Goal: Check status: Check status

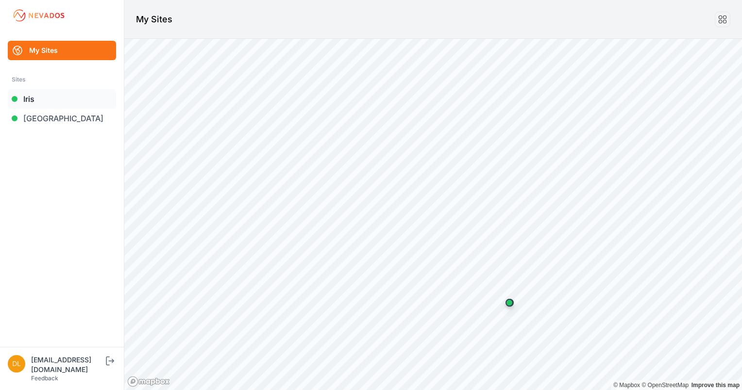
click at [33, 101] on link "Iris" at bounding box center [62, 98] width 108 height 19
click at [33, 99] on link "Iris" at bounding box center [62, 98] width 108 height 19
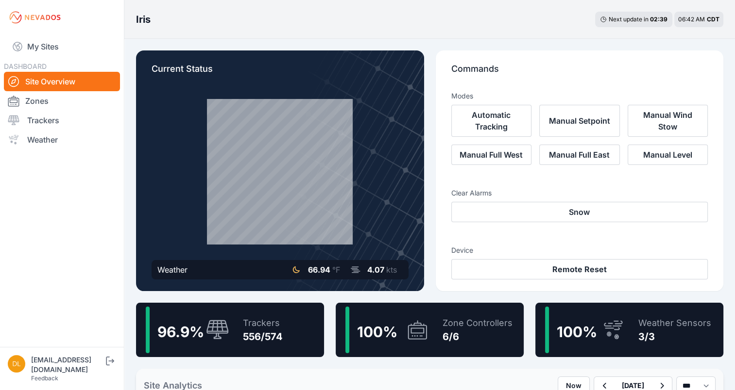
click at [280, 315] on div "Trackers 556/574" at bounding box center [258, 330] width 50 height 47
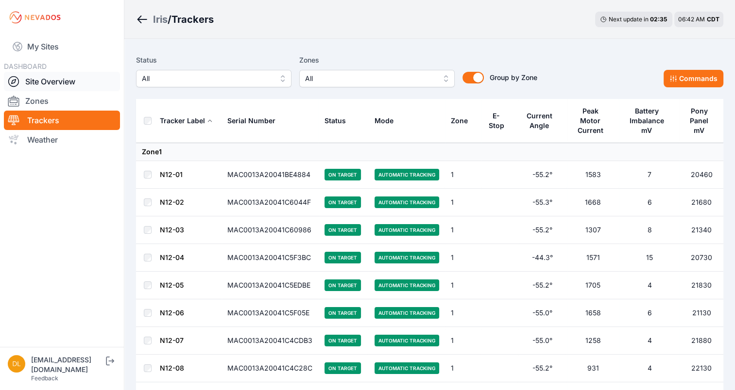
click at [75, 77] on link "Site Overview" at bounding box center [62, 81] width 116 height 19
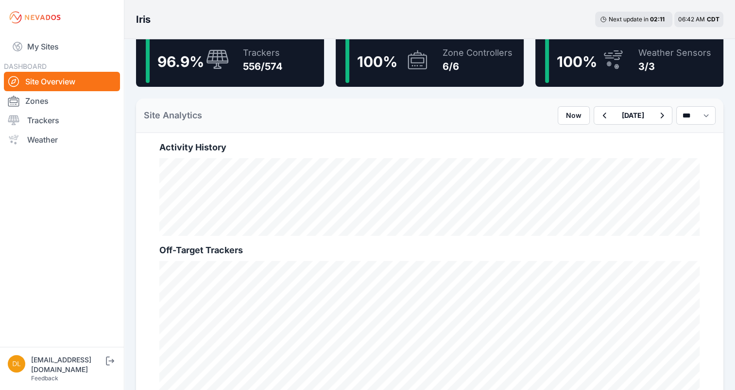
scroll to position [274, 0]
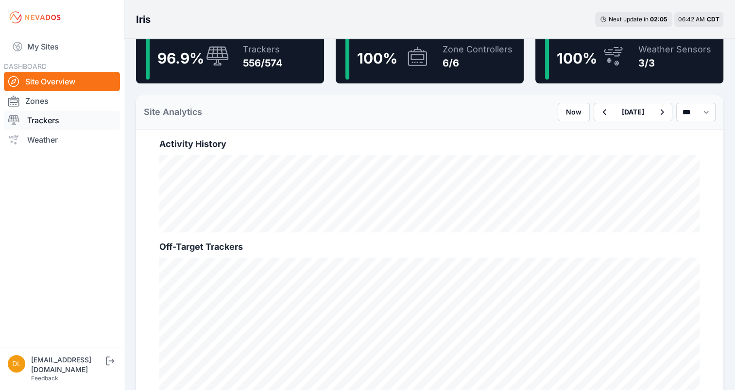
click at [55, 115] on link "Trackers" at bounding box center [62, 120] width 116 height 19
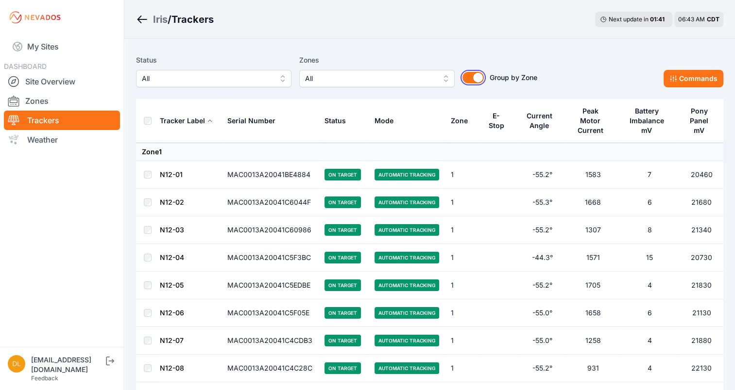
click at [474, 77] on button "Group by Zone" at bounding box center [472, 78] width 21 height 12
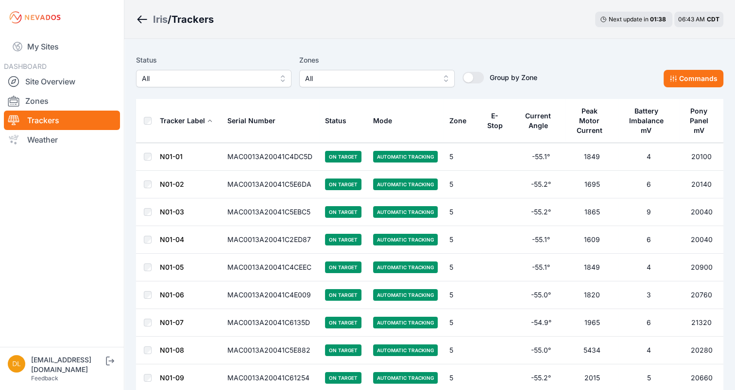
click at [488, 117] on div "E-Stop" at bounding box center [495, 120] width 18 height 19
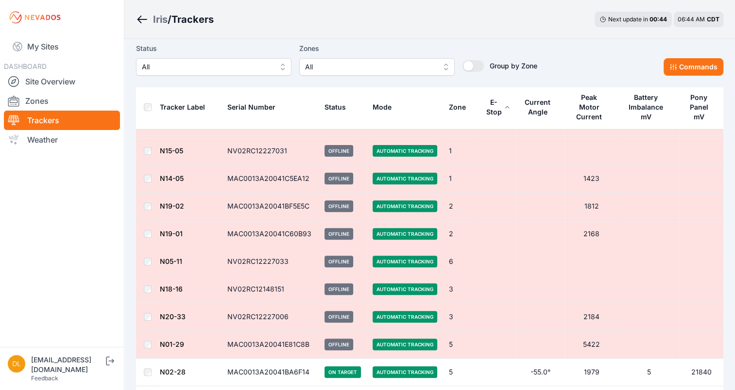
scroll to position [291, 0]
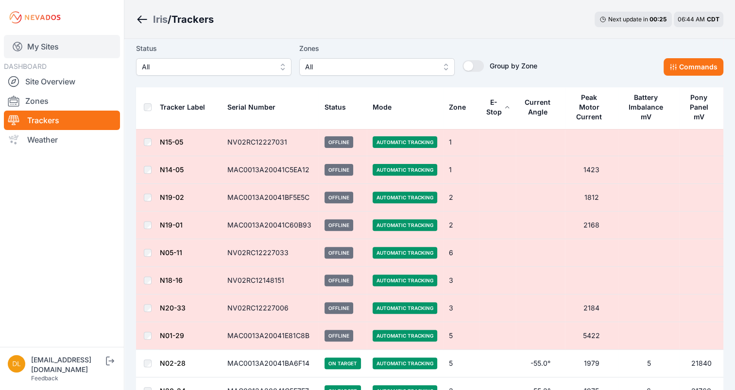
click at [50, 48] on link "My Sites" at bounding box center [62, 46] width 116 height 23
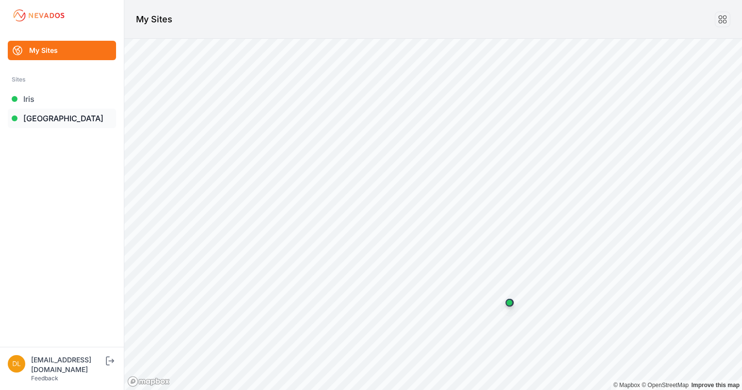
click at [47, 117] on link "[GEOGRAPHIC_DATA]" at bounding box center [62, 118] width 108 height 19
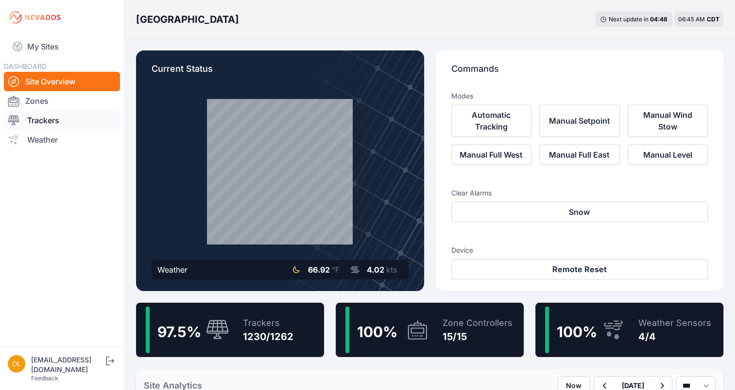
click at [52, 123] on link "Trackers" at bounding box center [62, 120] width 116 height 19
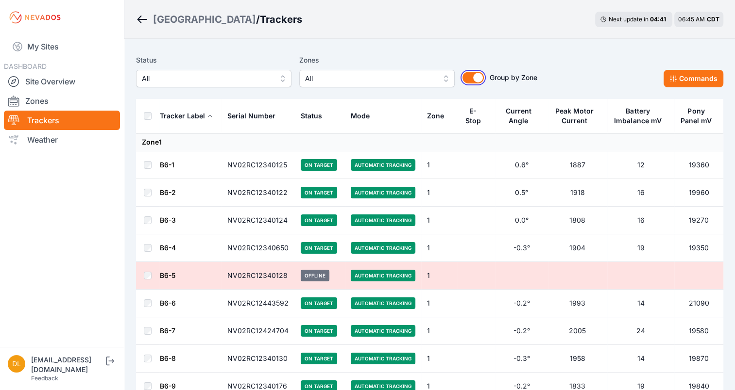
click at [478, 76] on button "Group by Zone" at bounding box center [472, 78] width 21 height 12
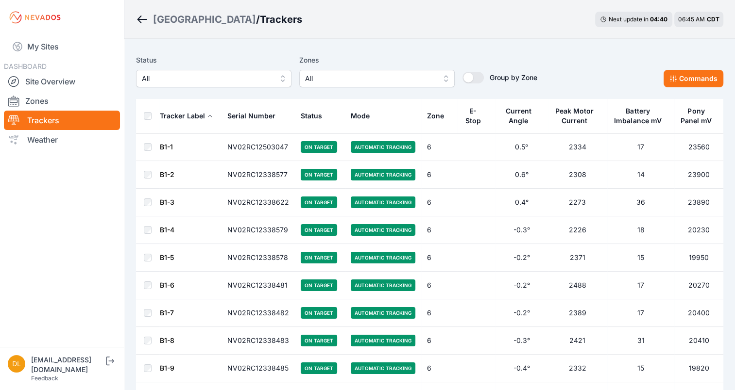
click at [473, 124] on div "E-Stop" at bounding box center [472, 115] width 19 height 19
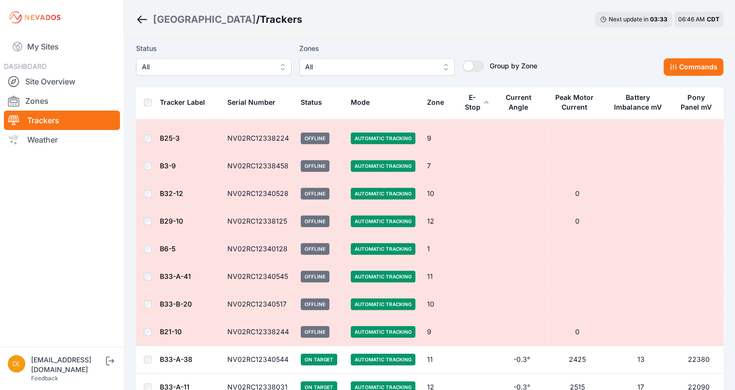
scroll to position [680, 0]
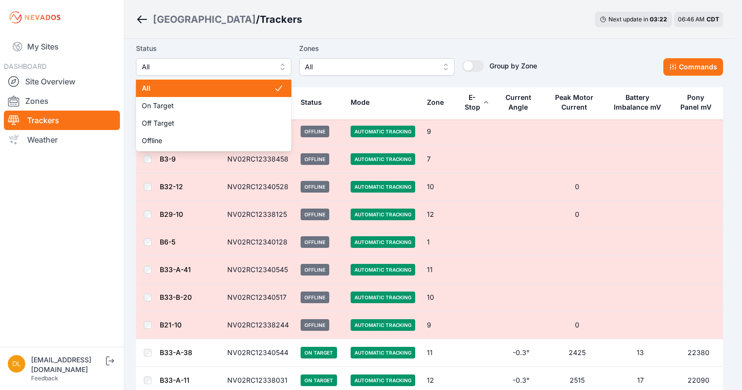
click at [195, 59] on button "All" at bounding box center [213, 66] width 155 height 17
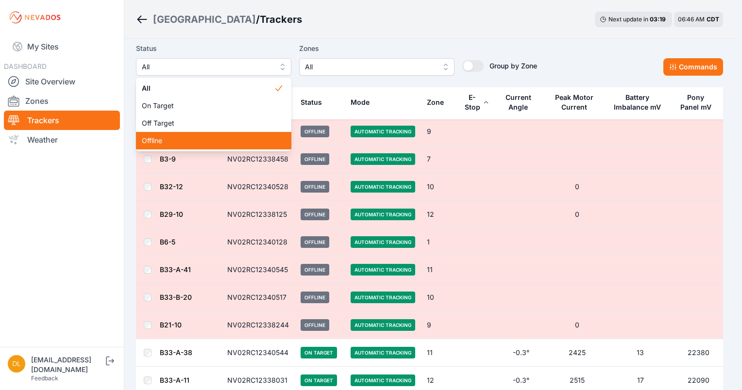
click at [179, 137] on span "Offline" at bounding box center [208, 141] width 132 height 10
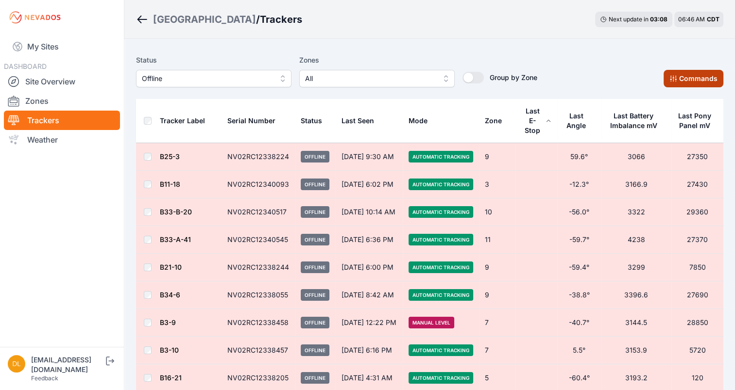
click at [692, 79] on button "Commands" at bounding box center [693, 78] width 60 height 17
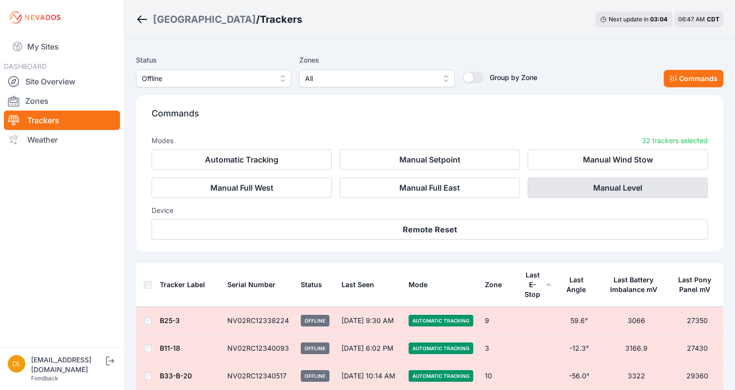
click at [622, 184] on button "Manual Level" at bounding box center [617, 188] width 180 height 20
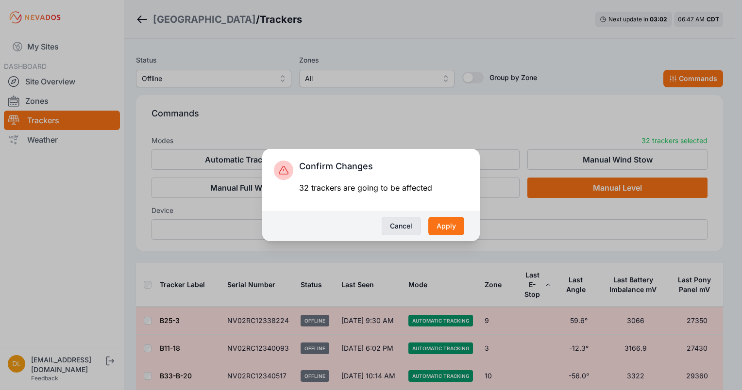
click at [411, 227] on button "Cancel" at bounding box center [401, 226] width 39 height 18
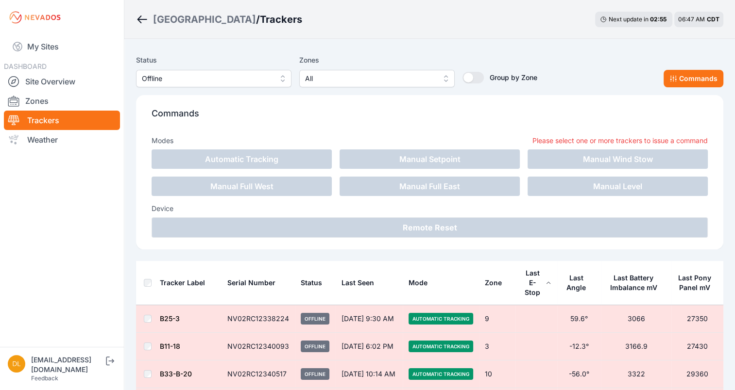
click at [101, 205] on nav "My Sites DASHBOARD Site Overview Zones Trackers Weather" at bounding box center [62, 187] width 124 height 304
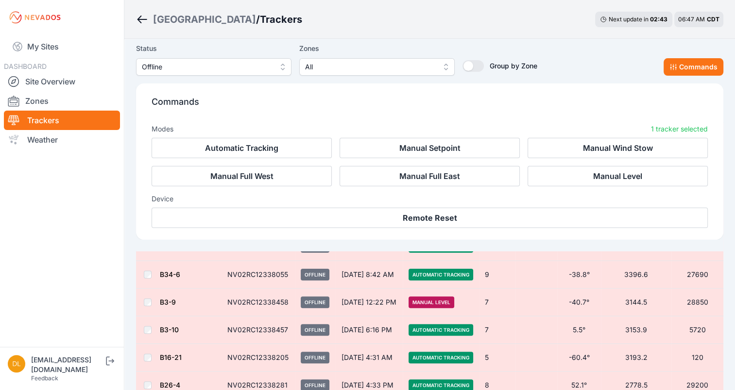
scroll to position [186, 0]
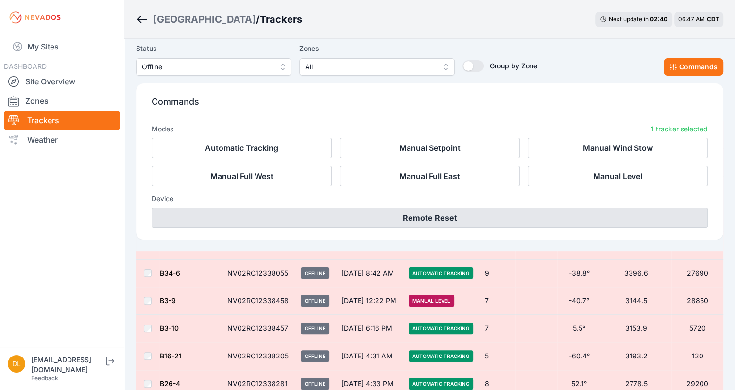
click at [402, 212] on button "Remote Reset" at bounding box center [430, 218] width 556 height 20
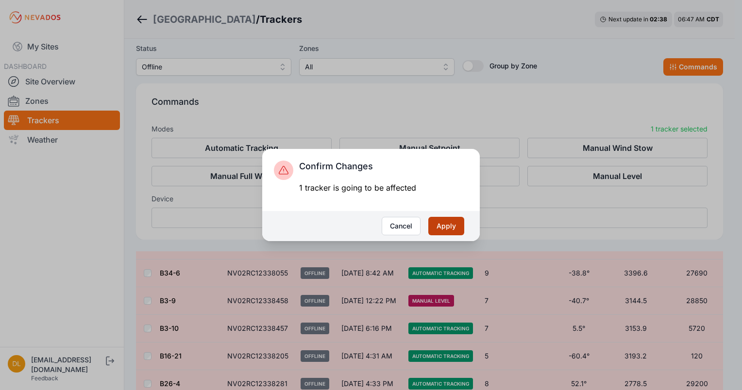
click at [445, 225] on button "Apply" at bounding box center [446, 226] width 36 height 18
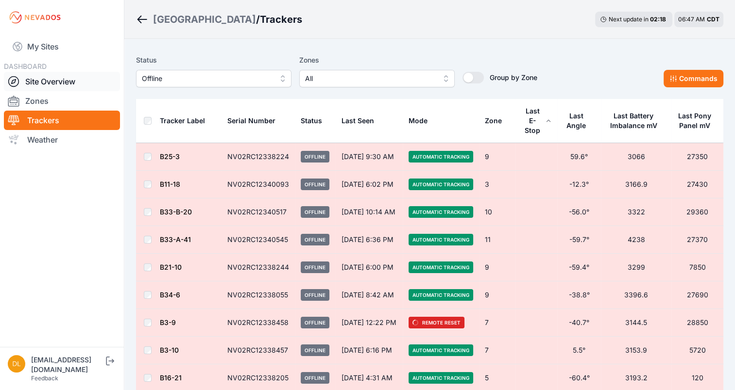
click at [62, 81] on link "Site Overview" at bounding box center [62, 81] width 116 height 19
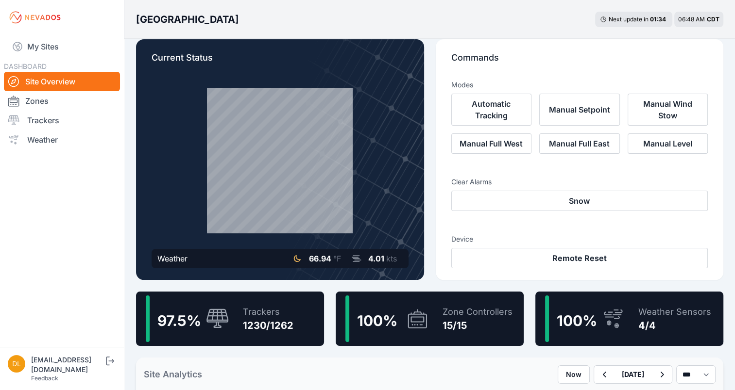
scroll to position [1, 0]
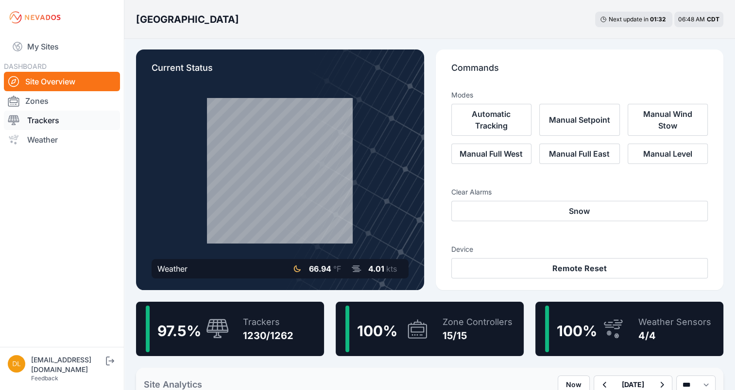
click at [51, 122] on link "Trackers" at bounding box center [62, 120] width 116 height 19
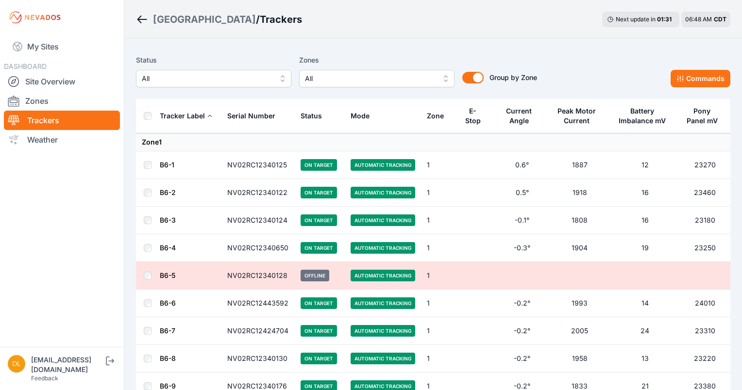
click at [210, 78] on span "All" at bounding box center [207, 79] width 130 height 12
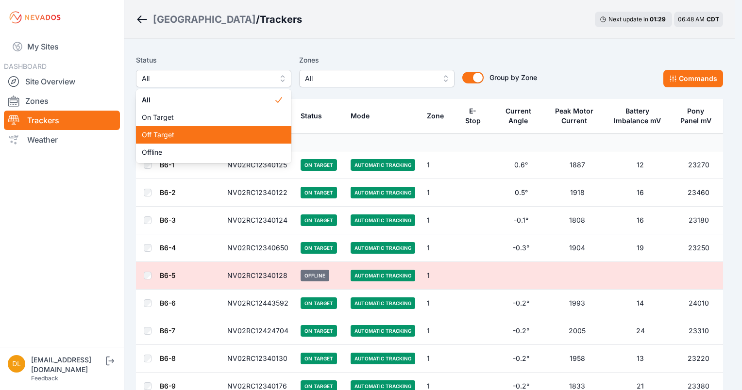
click at [175, 136] on span "Off Target" at bounding box center [208, 135] width 132 height 10
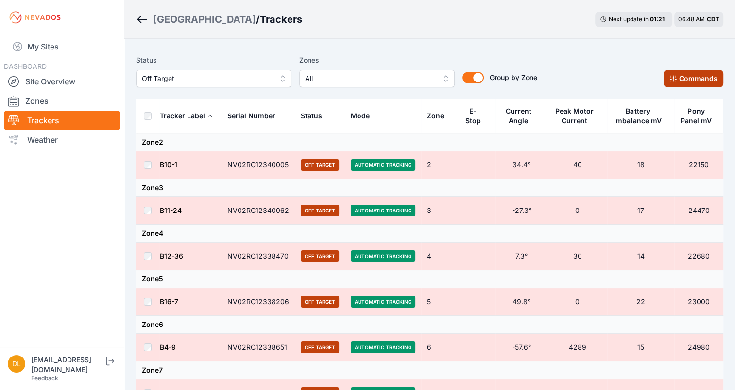
click at [687, 74] on button "Commands" at bounding box center [693, 78] width 60 height 17
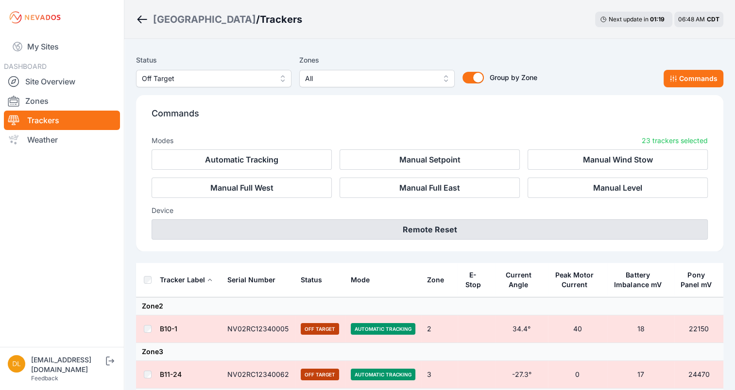
click at [462, 235] on button "Remote Reset" at bounding box center [430, 229] width 556 height 20
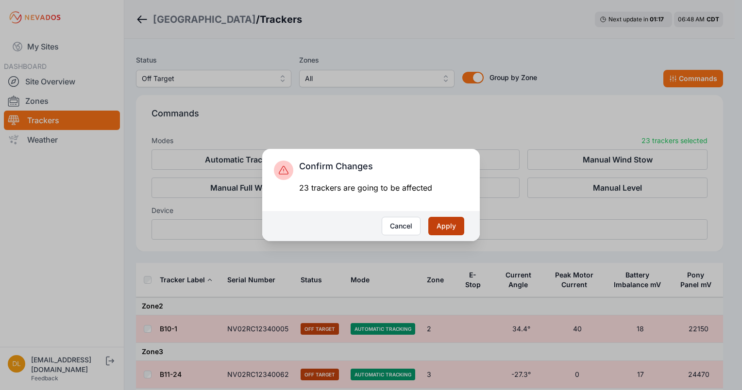
click at [448, 222] on button "Apply" at bounding box center [446, 226] width 36 height 18
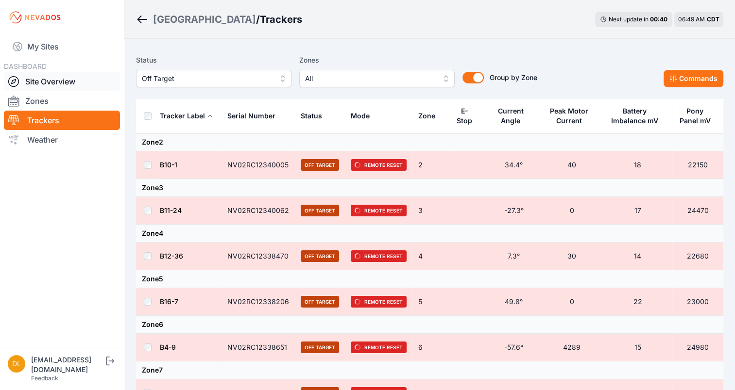
click at [59, 82] on link "Site Overview" at bounding box center [62, 81] width 116 height 19
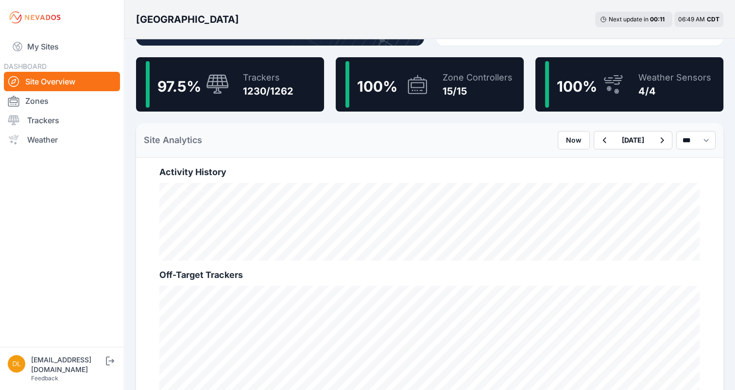
scroll to position [253, 0]
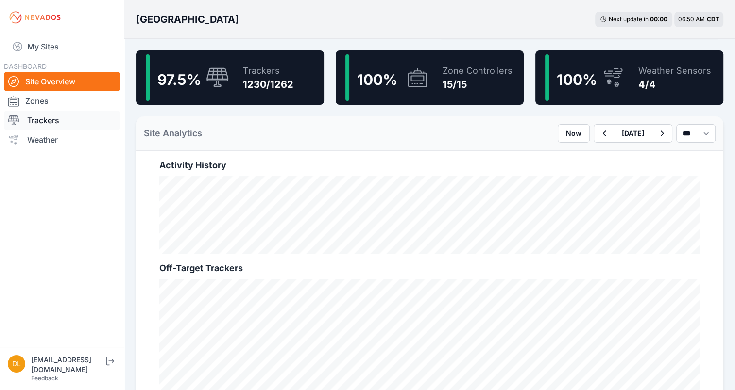
click at [58, 116] on link "Trackers" at bounding box center [62, 120] width 116 height 19
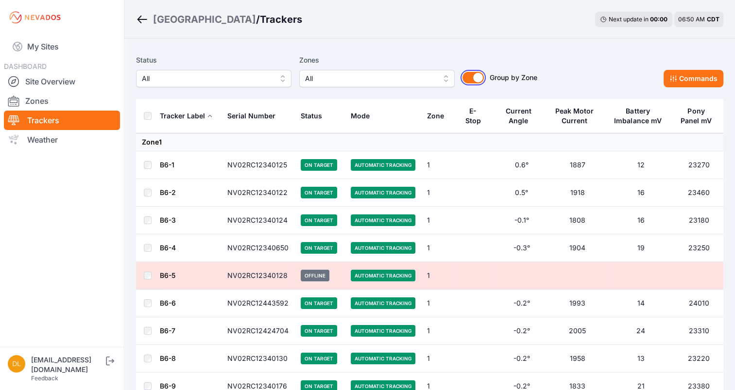
click at [482, 75] on button "Group by Zone" at bounding box center [472, 78] width 21 height 12
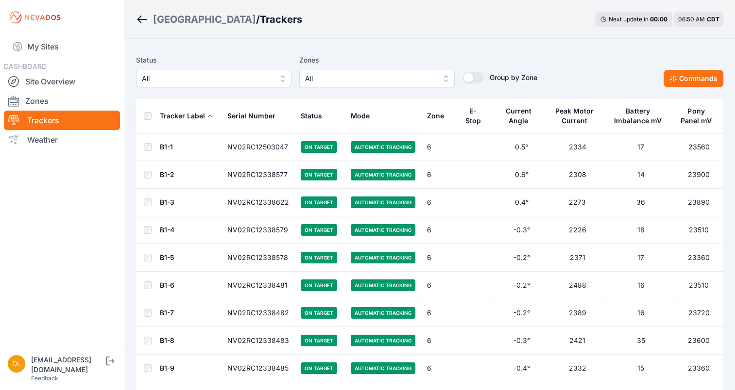
click at [472, 109] on div "E-Stop" at bounding box center [472, 115] width 19 height 19
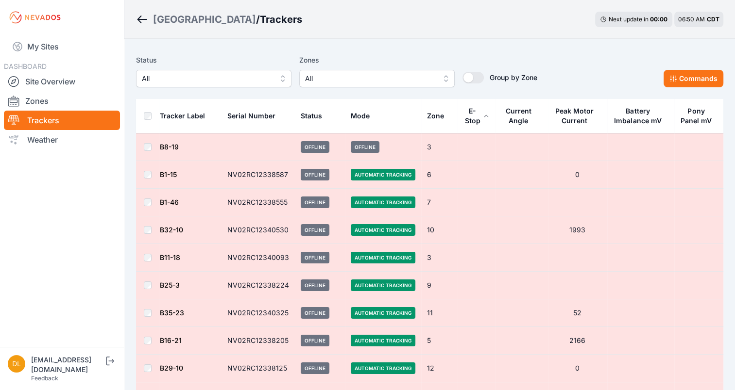
click at [173, 145] on link "B8-19" at bounding box center [169, 147] width 19 height 8
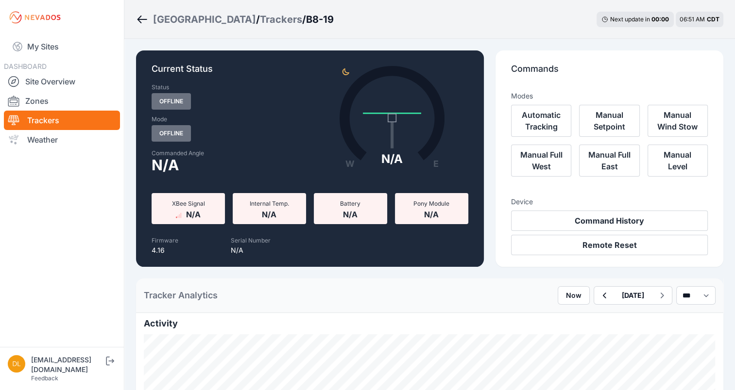
click at [146, 15] on icon "Breadcrumb" at bounding box center [142, 20] width 12 height 12
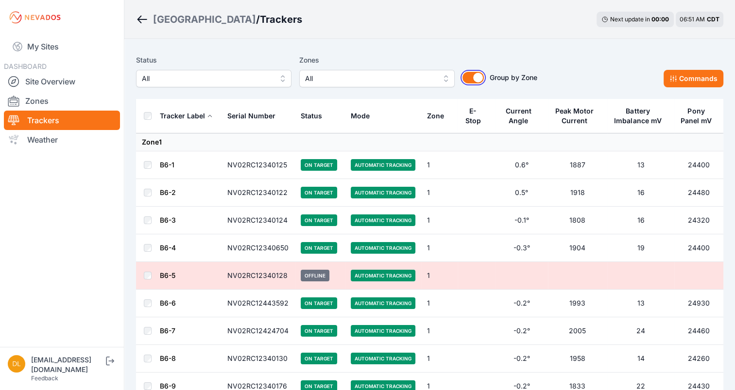
click at [476, 79] on button "Group by Zone" at bounding box center [472, 78] width 21 height 12
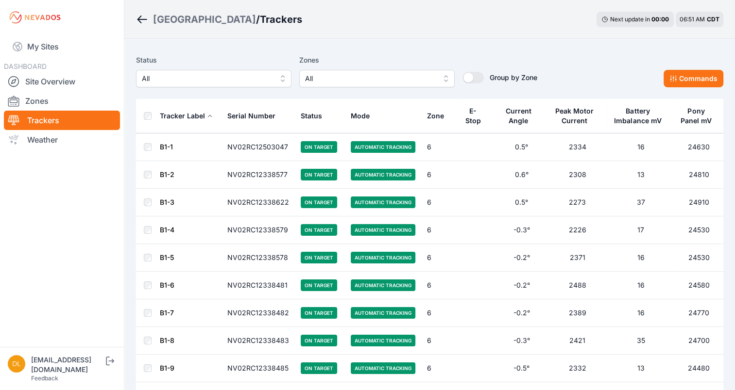
click at [466, 115] on div "E-Stop" at bounding box center [472, 115] width 19 height 19
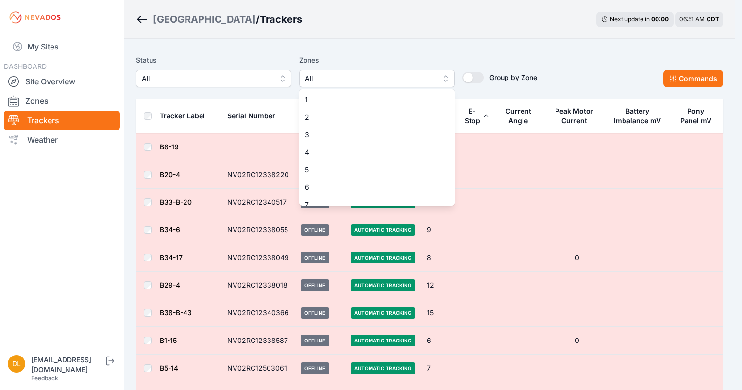
click at [343, 74] on span "All" at bounding box center [370, 79] width 130 height 12
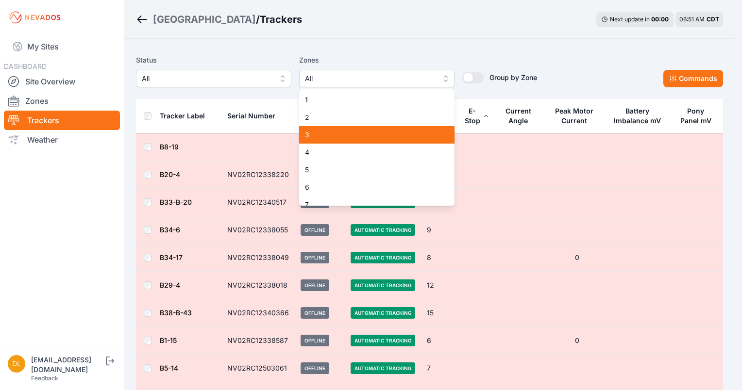
click at [328, 129] on div "3" at bounding box center [376, 134] width 155 height 17
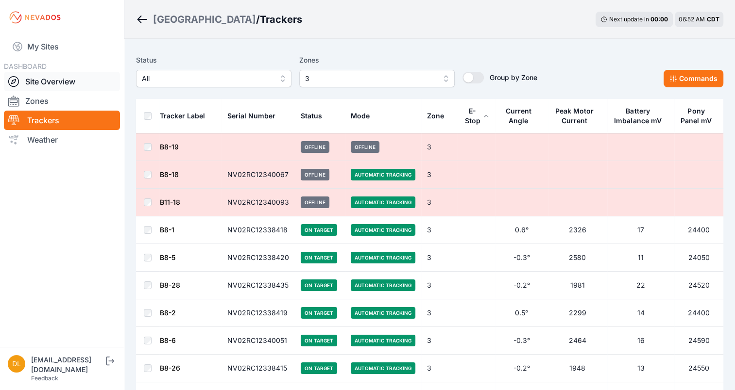
click at [41, 84] on link "Site Overview" at bounding box center [62, 81] width 116 height 19
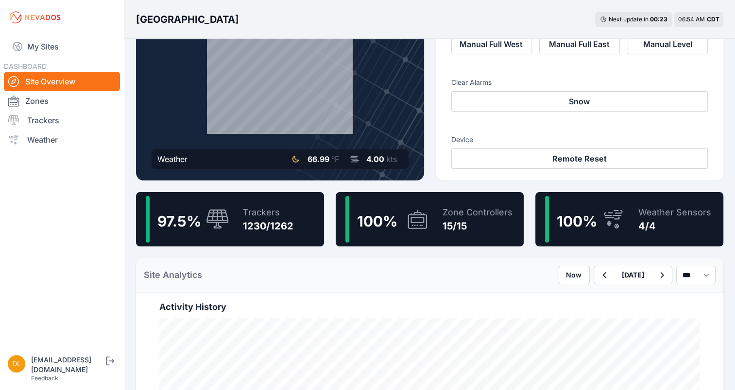
scroll to position [99, 0]
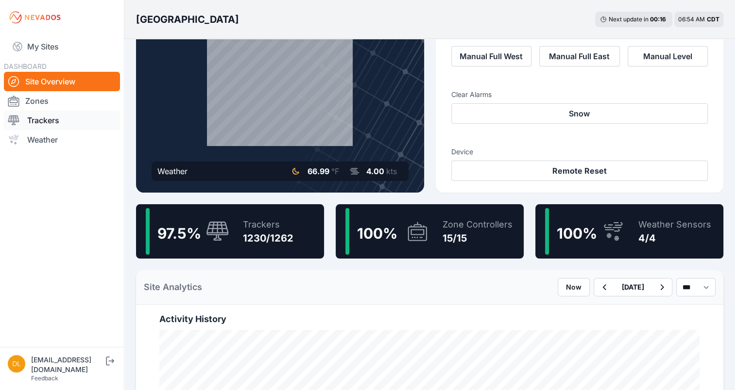
click at [39, 117] on link "Trackers" at bounding box center [62, 120] width 116 height 19
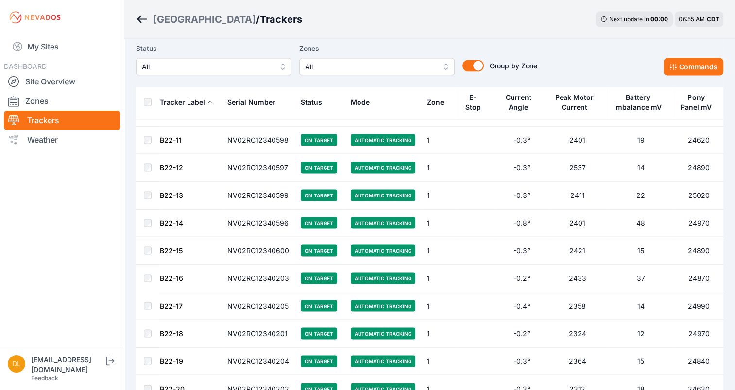
scroll to position [1929, 0]
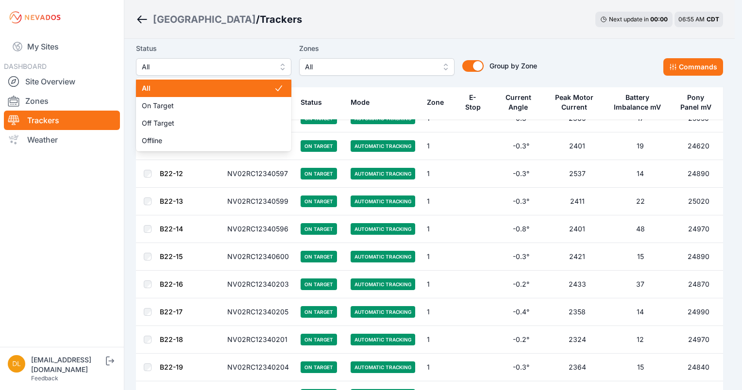
click at [202, 65] on span "All" at bounding box center [207, 67] width 130 height 12
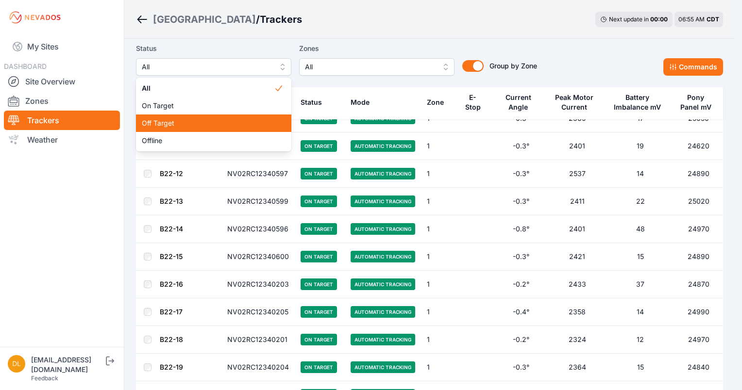
click at [187, 123] on span "Off Target" at bounding box center [208, 123] width 132 height 10
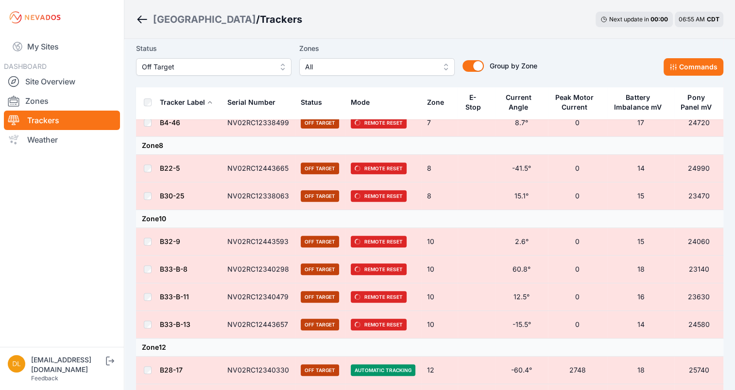
scroll to position [293, 0]
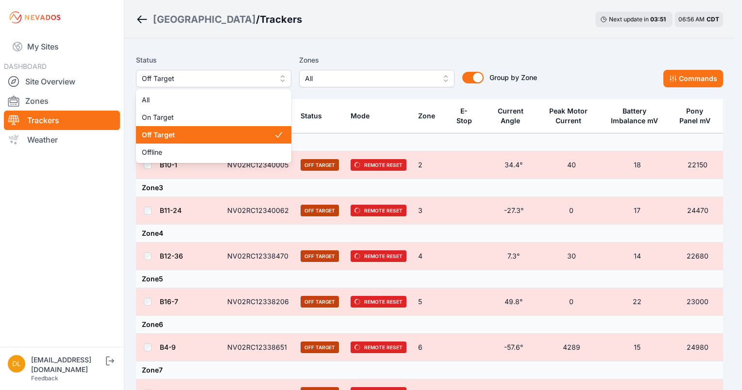
click at [226, 76] on span "Off Target" at bounding box center [207, 79] width 130 height 12
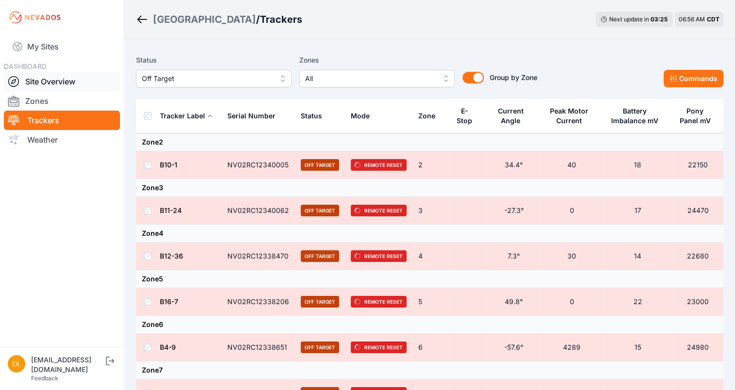
click at [63, 84] on link "Site Overview" at bounding box center [62, 81] width 116 height 19
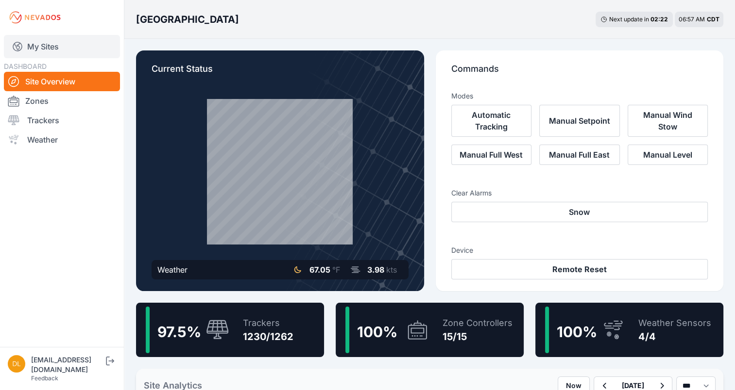
click at [27, 43] on link "My Sites" at bounding box center [62, 46] width 116 height 23
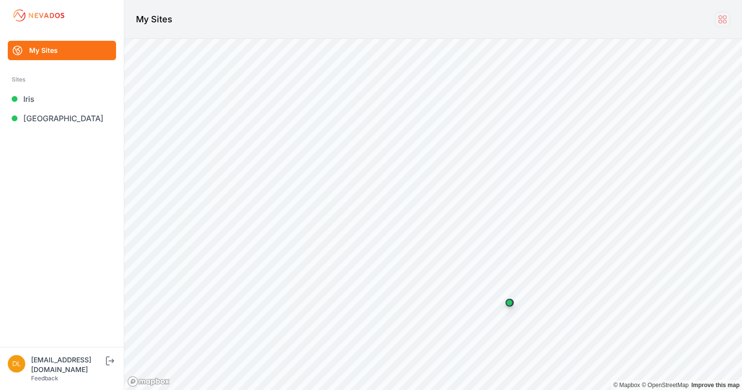
click at [726, 18] on icon at bounding box center [722, 19] width 7 height 7
